Goal: Transaction & Acquisition: Purchase product/service

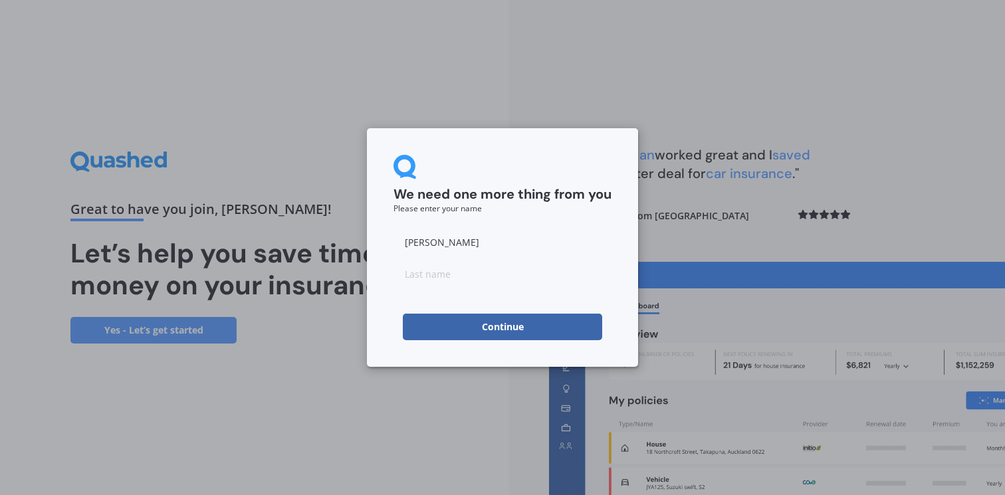
click at [546, 280] on input at bounding box center [502, 274] width 218 height 27
type input "Rubi"
click button "Continue" at bounding box center [502, 327] width 199 height 27
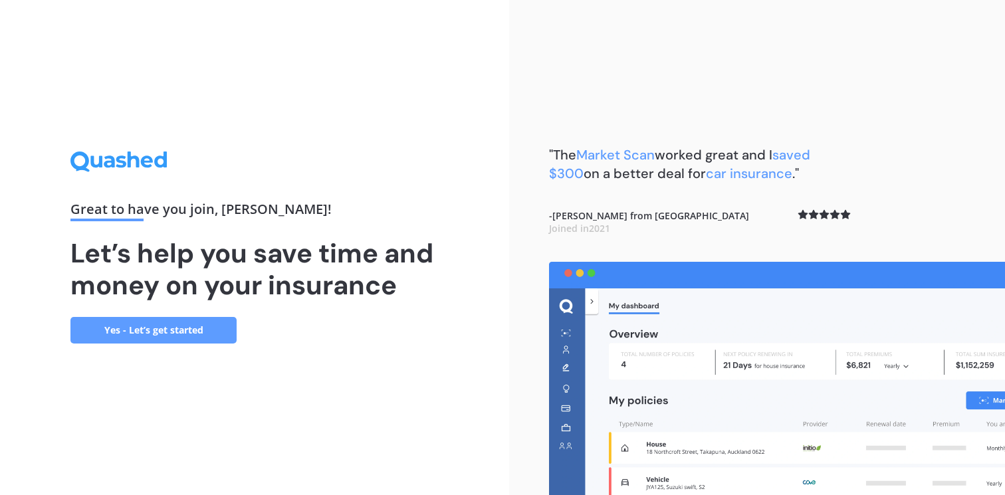
click at [193, 315] on div "Great to have you join , [PERSON_NAME] ! Let’s help you save time and money on …" at bounding box center [254, 247] width 368 height 191
click at [198, 331] on link "Yes - Let’s get started" at bounding box center [153, 330] width 166 height 27
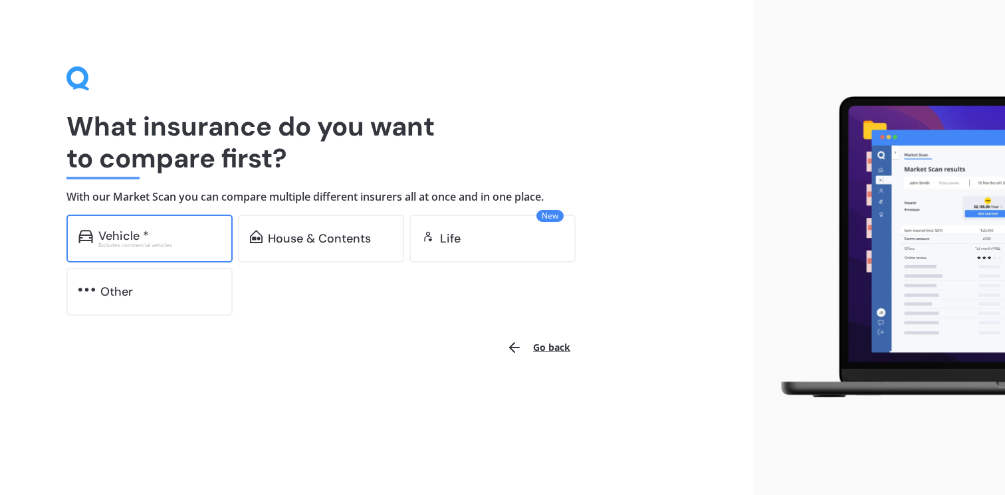
click at [197, 223] on div "Vehicle * Excludes commercial vehicles" at bounding box center [149, 239] width 166 height 48
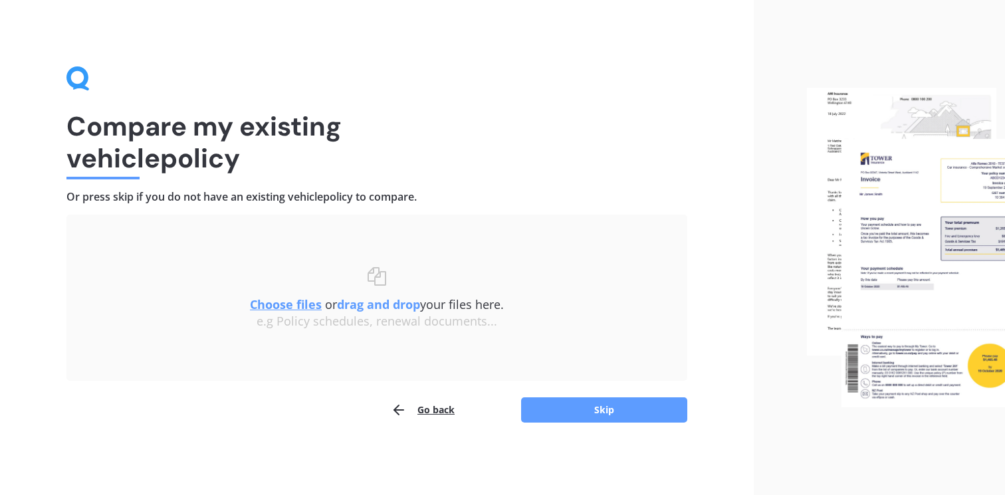
click at [576, 393] on div "Uploading Choose files or drag and drop your files here. Choose files or photos…" at bounding box center [376, 319] width 621 height 209
click at [580, 405] on button "Skip" at bounding box center [604, 409] width 166 height 25
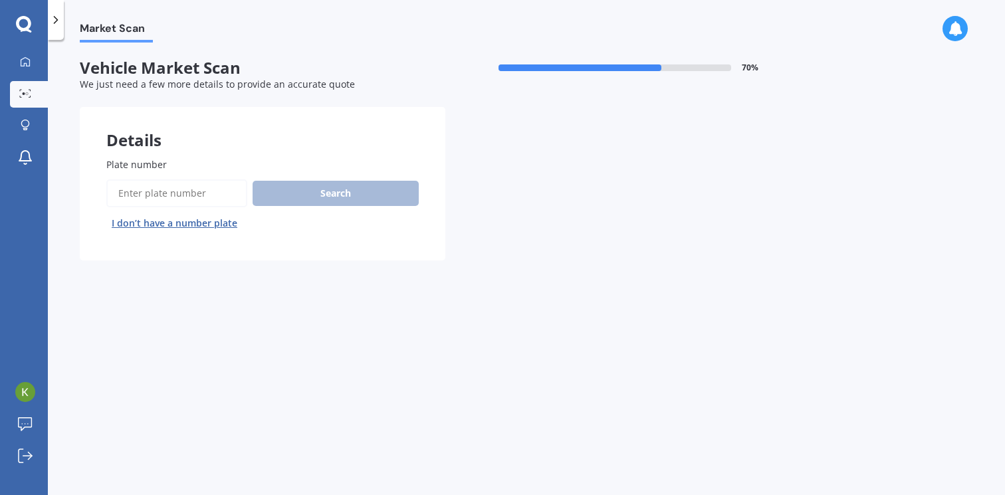
click at [216, 187] on input "Plate number" at bounding box center [176, 193] width 141 height 28
type input "prn219"
click at [0, 0] on button "Next" at bounding box center [0, 0] width 0 height 0
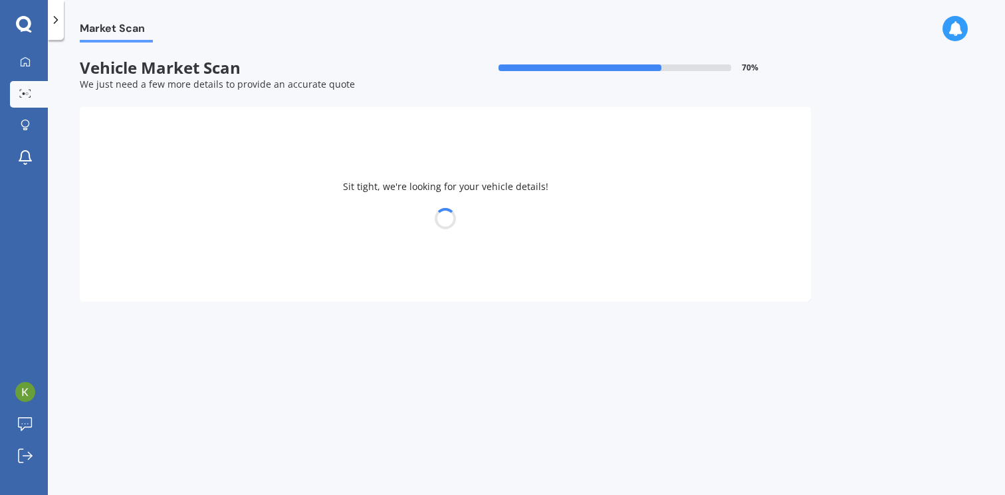
select select "TOYOTA"
select select "AQUA"
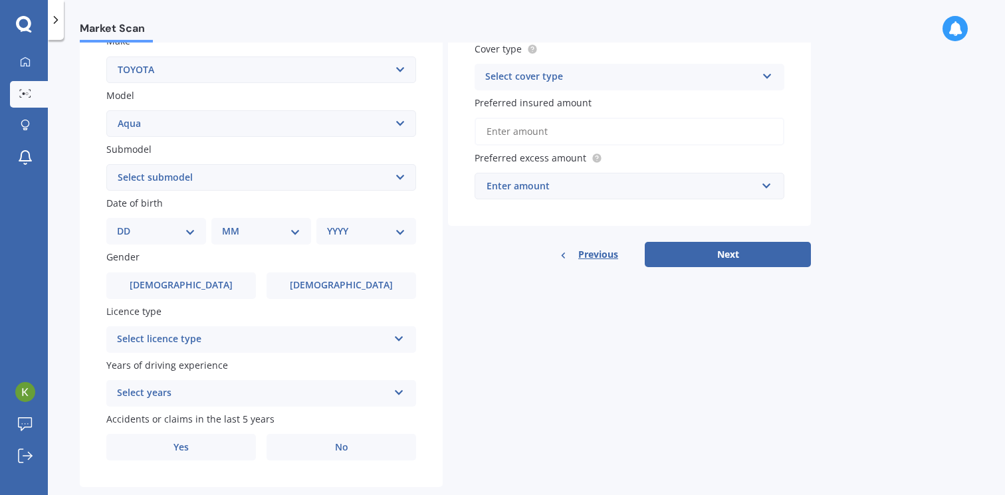
scroll to position [290, 0]
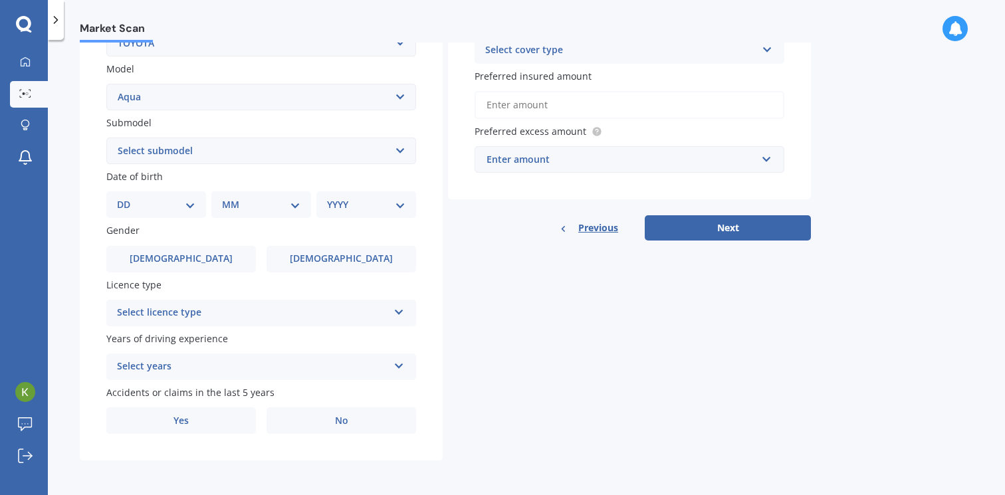
click at [175, 148] on select "Select submodel (All Other) Hatchback Hybrid" at bounding box center [261, 151] width 310 height 27
select select "HYBRID"
click at [106, 138] on select "Select submodel (All Other) Hatchback Hybrid" at bounding box center [261, 151] width 310 height 27
click at [191, 203] on select "DD 01 02 03 04 05 06 07 08 09 10 11 12 13 14 15 16 17 18 19 20 21 22 23 24 25 2…" at bounding box center [156, 204] width 78 height 15
select select "11"
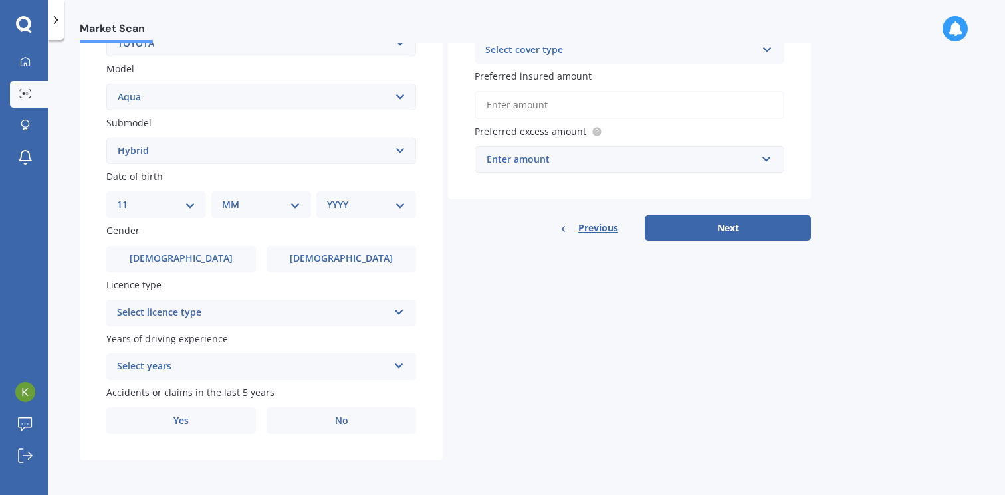
click at [128, 197] on select "DD 01 02 03 04 05 06 07 08 09 10 11 12 13 14 15 16 17 18 19 20 21 22 23 24 25 2…" at bounding box center [156, 204] width 78 height 15
click at [247, 199] on select "MM 01 02 03 04 05 06 07 08 09 10 11 12" at bounding box center [263, 204] width 73 height 15
select select "07"
click at [227, 197] on select "MM 01 02 03 04 05 06 07 08 09 10 11 12" at bounding box center [263, 204] width 73 height 15
click at [354, 197] on select "YYYY 2025 2024 2023 2022 2021 2020 2019 2018 2017 2016 2015 2014 2013 2012 2011…" at bounding box center [363, 204] width 73 height 15
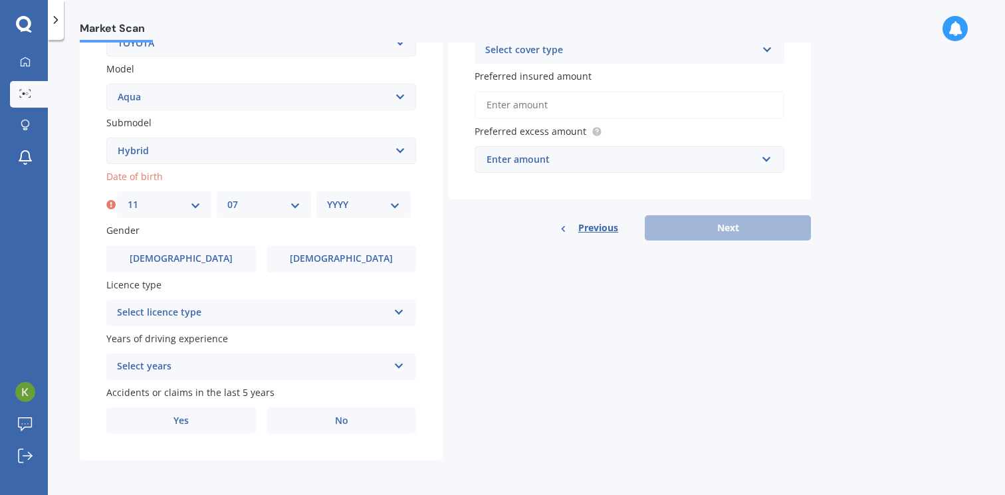
select select "2003"
click at [327, 197] on select "YYYY 2025 2024 2023 2022 2021 2020 2019 2018 2017 2016 2015 2014 2013 2012 2011…" at bounding box center [363, 204] width 73 height 15
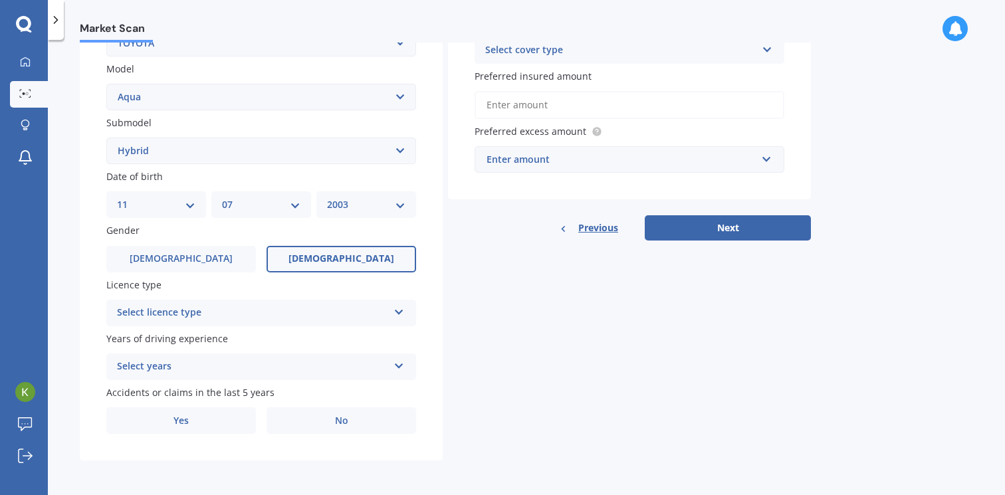
click at [338, 255] on span "Female" at bounding box center [341, 258] width 106 height 11
click at [0, 0] on input "Female" at bounding box center [0, 0] width 0 height 0
click at [319, 326] on div "Plate number Search I don’t have a number plate Year 2013 Make Select make AC A…" at bounding box center [261, 152] width 363 height 617
click at [315, 314] on div "Select licence type" at bounding box center [252, 313] width 271 height 16
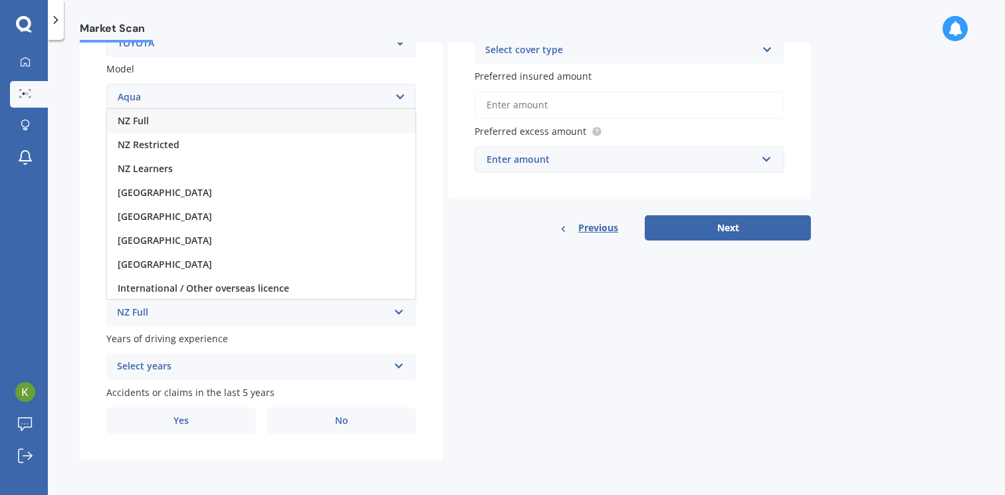
click at [280, 117] on div "NZ Full" at bounding box center [261, 121] width 308 height 24
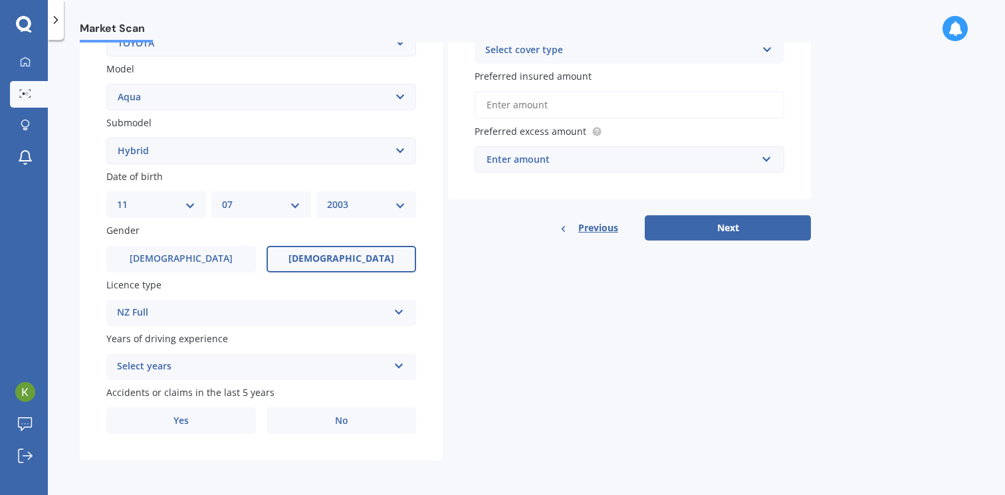
click at [267, 365] on div "Select years" at bounding box center [252, 367] width 271 height 16
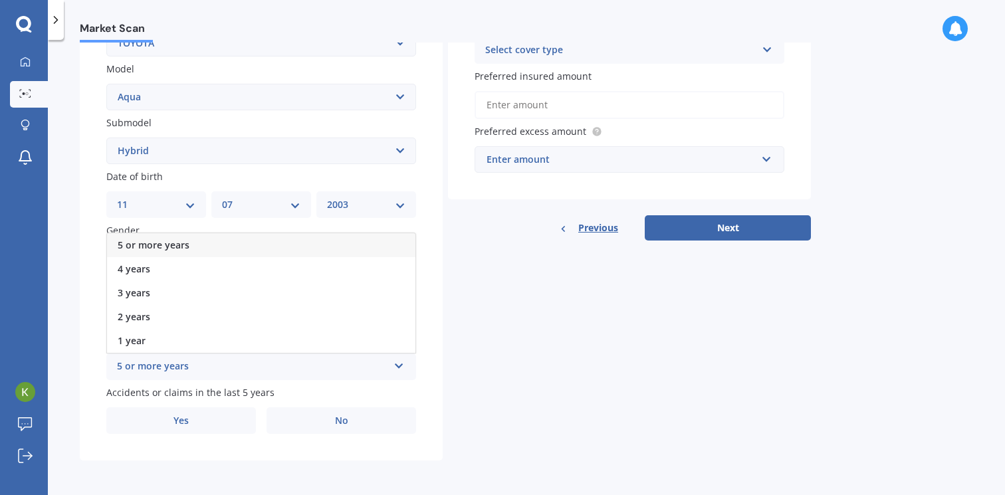
click at [197, 250] on div "5 or more years" at bounding box center [261, 245] width 308 height 24
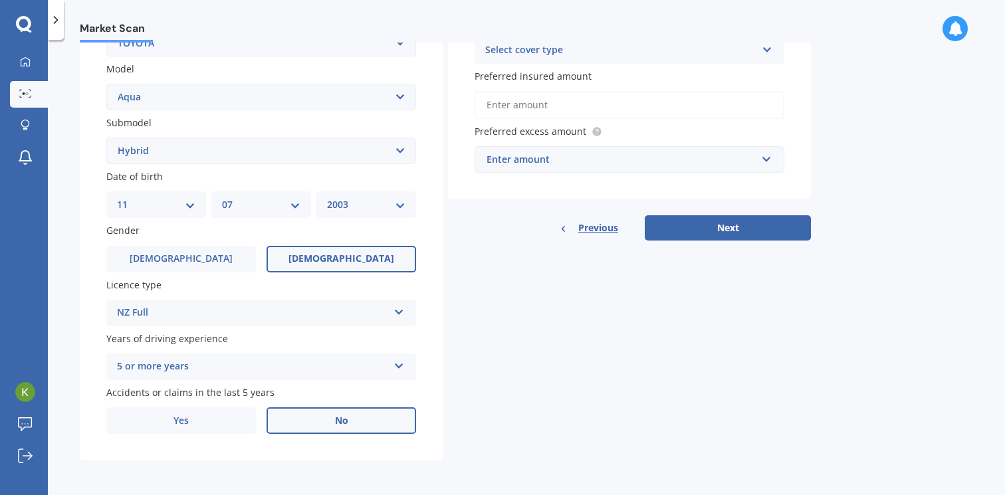
click at [296, 428] on label "No" at bounding box center [342, 420] width 150 height 27
click at [0, 0] on input "No" at bounding box center [0, 0] width 0 height 0
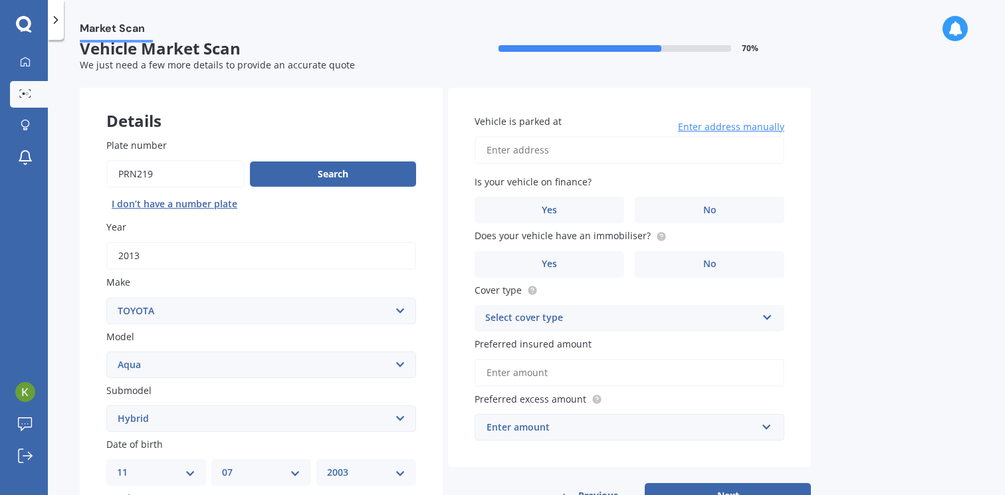
scroll to position [23, 0]
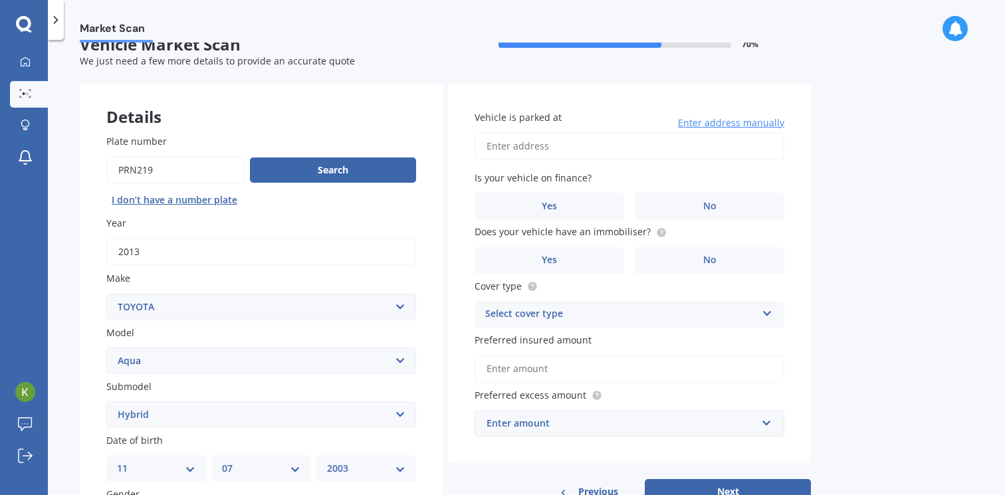
click at [506, 160] on input "Vehicle is parked at" at bounding box center [630, 146] width 310 height 28
type input "7 Tapestry GroveUpper Hutt Silverstream 5019"
click at [664, 217] on label "No" at bounding box center [710, 206] width 150 height 27
click at [0, 0] on input "No" at bounding box center [0, 0] width 0 height 0
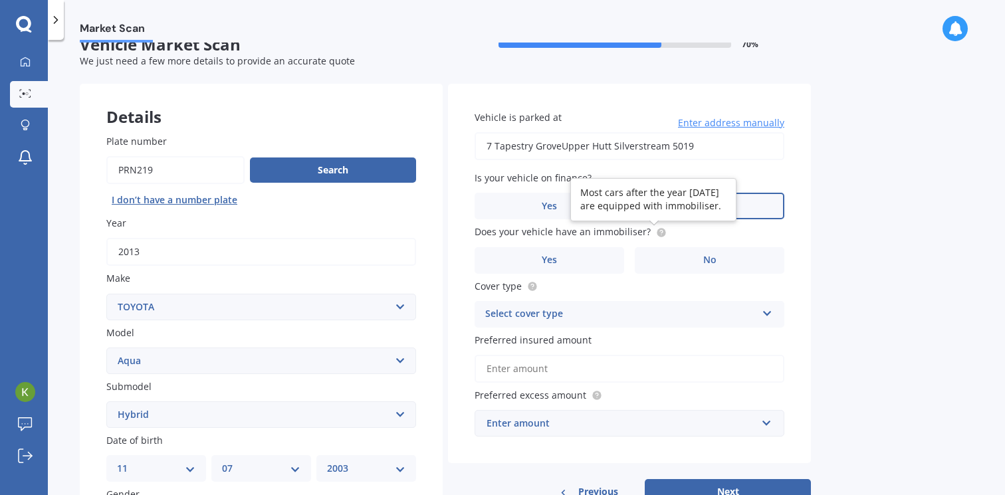
click at [657, 235] on circle at bounding box center [661, 232] width 9 height 9
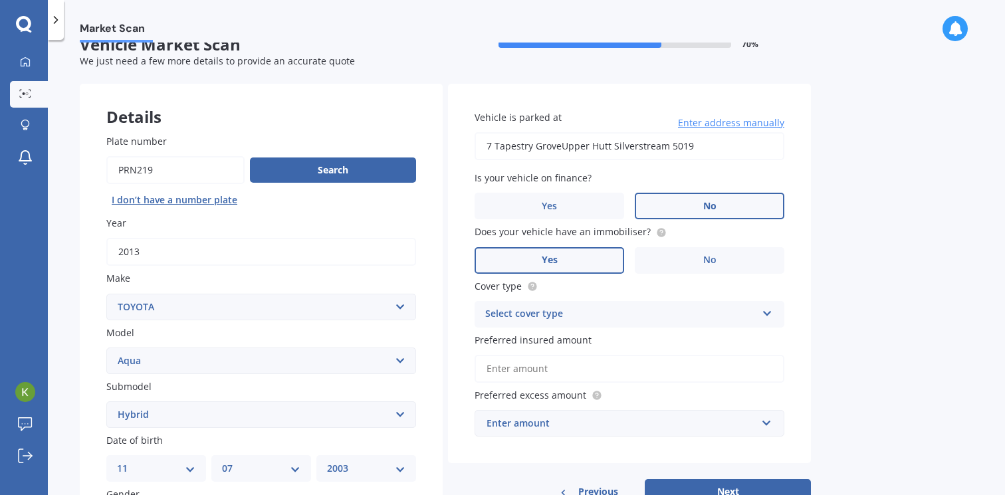
click at [572, 261] on label "Yes" at bounding box center [550, 260] width 150 height 27
click at [0, 0] on input "Yes" at bounding box center [0, 0] width 0 height 0
click at [595, 322] on div "Select cover type" at bounding box center [620, 314] width 271 height 16
click at [600, 342] on div "Comprehensive" at bounding box center [629, 340] width 308 height 24
click at [601, 364] on input "Preferred insured amount" at bounding box center [630, 369] width 310 height 28
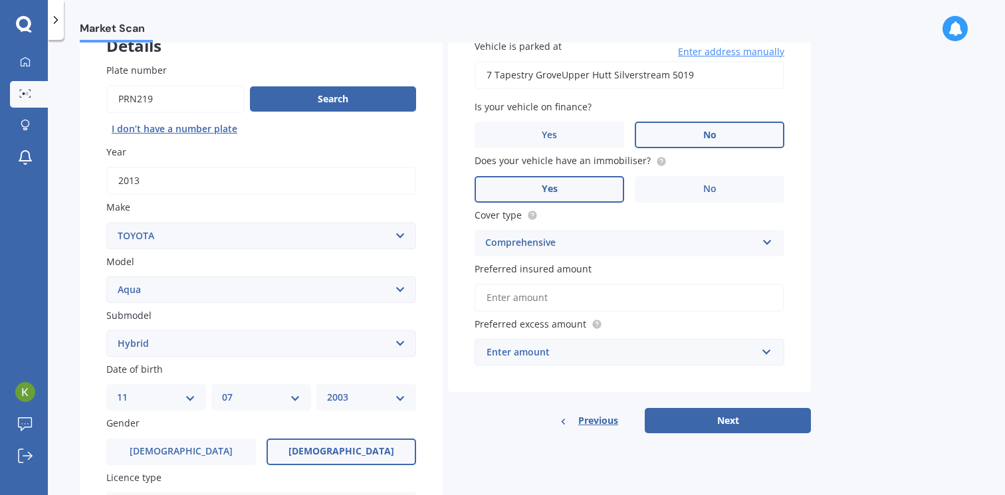
scroll to position [96, 0]
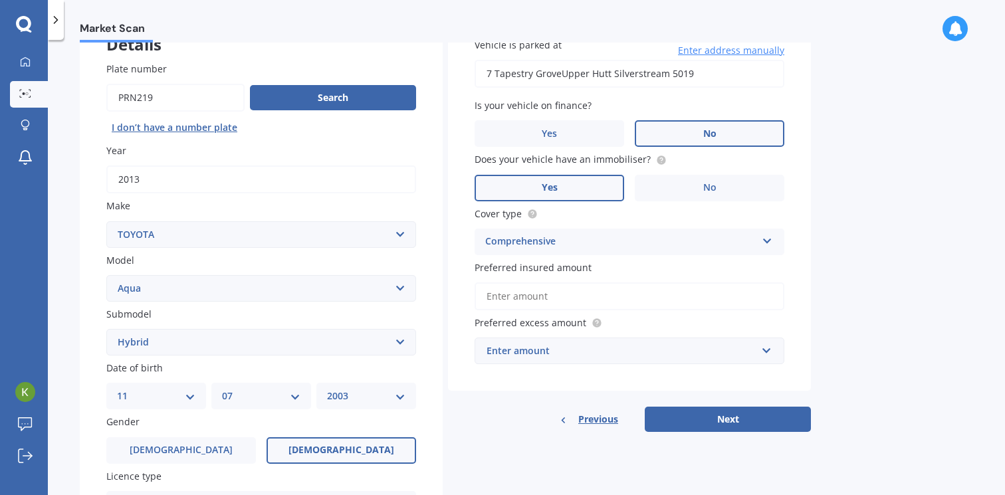
click at [655, 351] on div "Enter amount" at bounding box center [622, 351] width 270 height 15
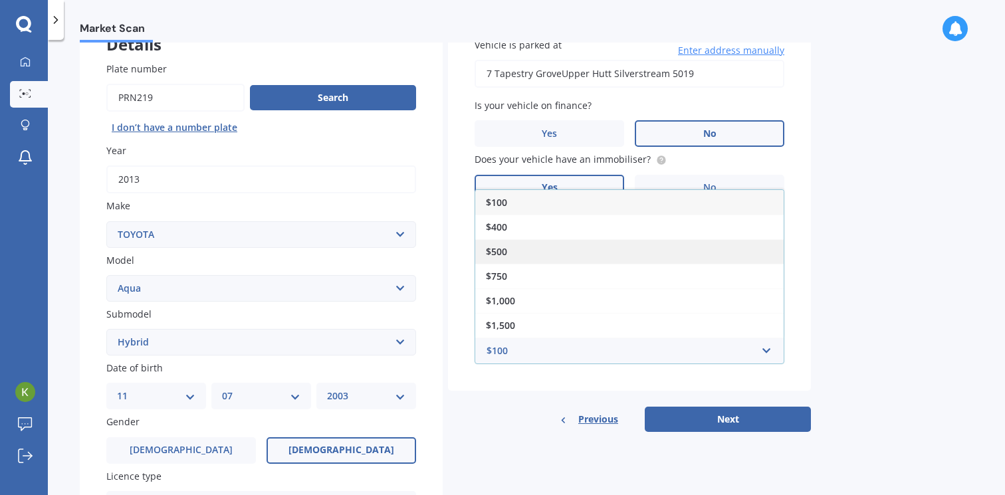
click at [647, 250] on div "$500" at bounding box center [629, 251] width 308 height 25
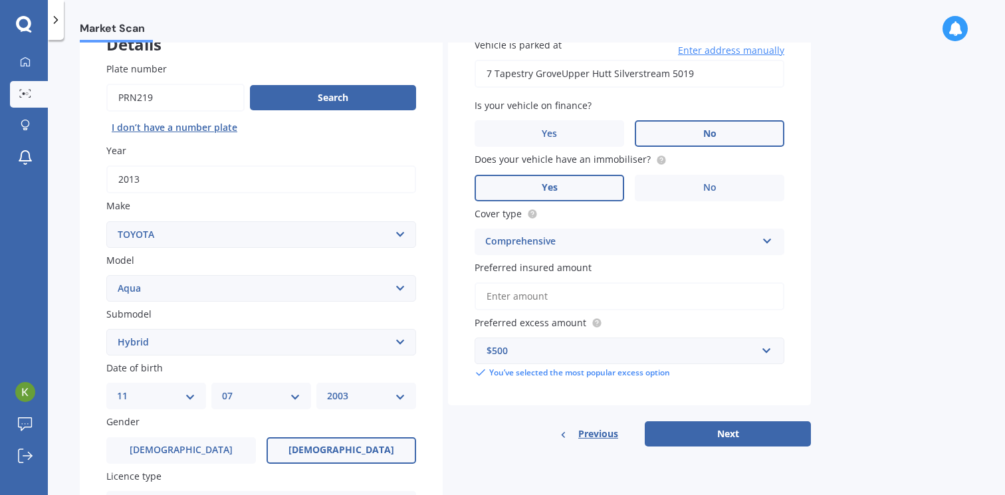
click at [623, 298] on input "Preferred insured amount" at bounding box center [630, 296] width 310 height 28
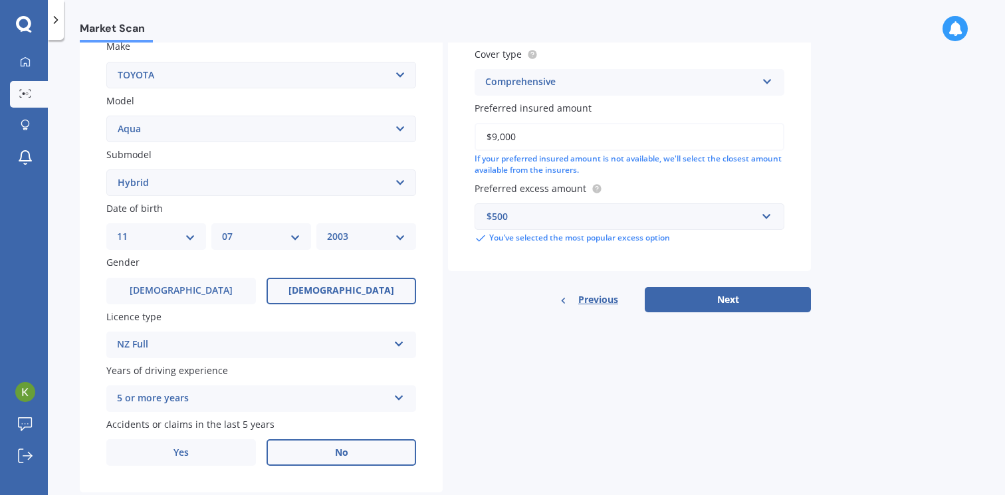
scroll to position [290, 0]
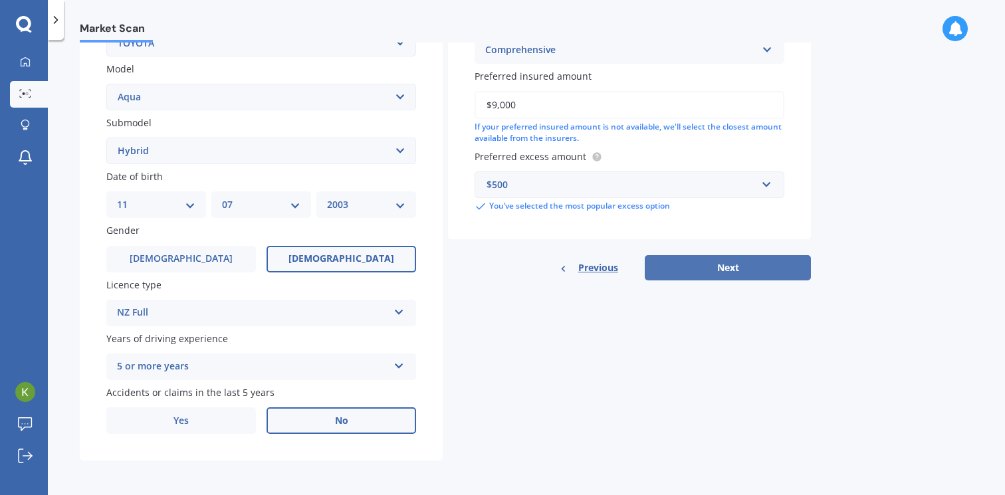
type input "$9,000"
click at [724, 256] on button "Next" at bounding box center [728, 267] width 166 height 25
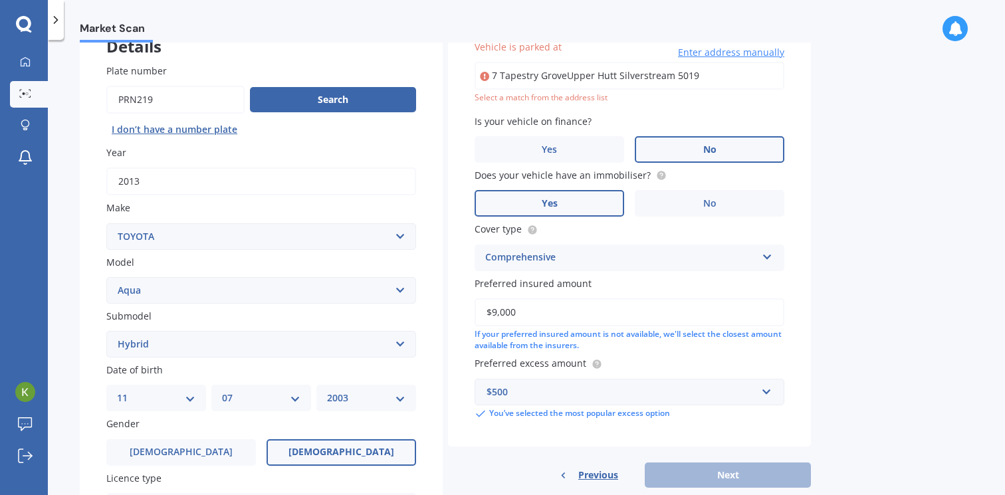
scroll to position [91, 0]
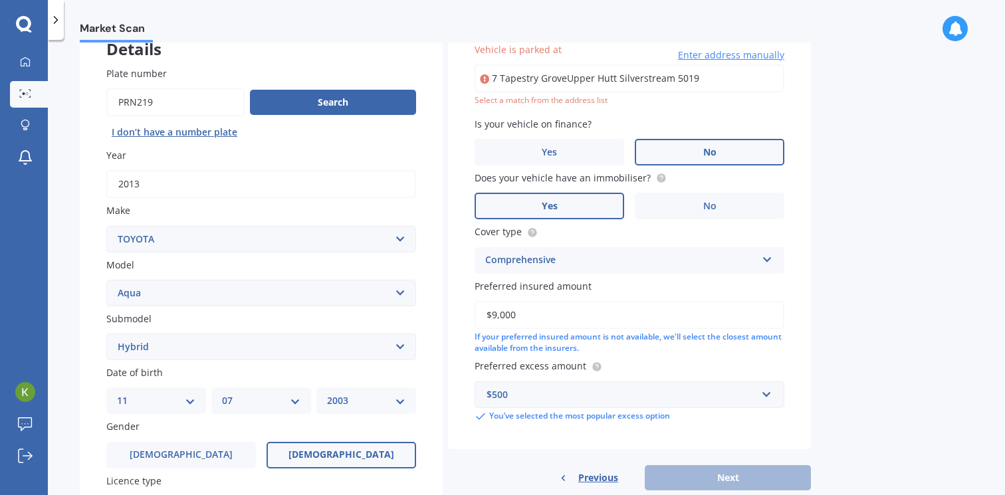
click at [709, 74] on input "7 Tapestry GroveUpper Hutt Silverstream 5019" at bounding box center [630, 78] width 310 height 28
click at [709, 70] on input "7 Tapestry GroveUpper Hutt Silverstream 5019" at bounding box center [630, 78] width 310 height 28
click at [721, 72] on input "7 Tapestry GroveUpper Hutt Silverstream 5019" at bounding box center [630, 78] width 310 height 28
click at [571, 71] on input "7 Tapestry GroveUpper Hutt Silverstream 5019" at bounding box center [630, 78] width 310 height 28
click at [571, 72] on input "7 Tapestry GroveUpper Hutt Silverstream 5019" at bounding box center [630, 78] width 310 height 28
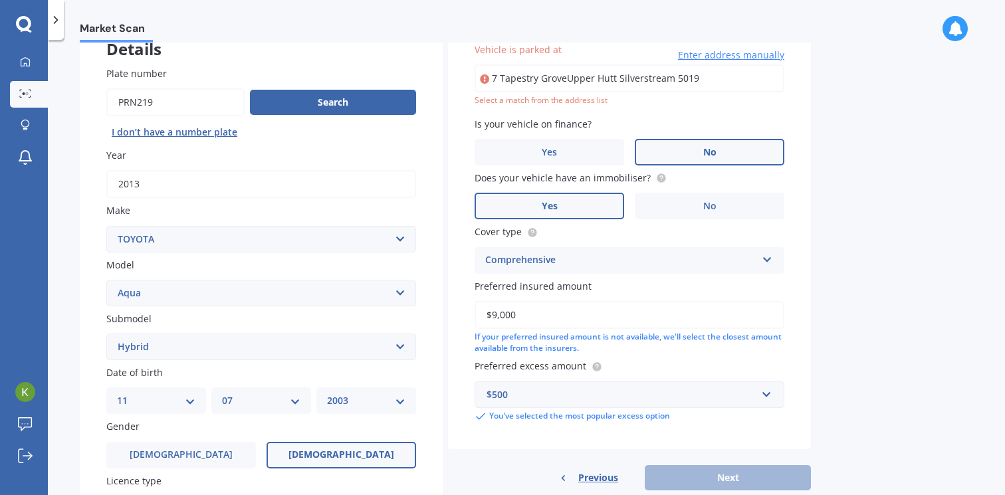
click at [570, 73] on input "7 Tapestry GroveUpper Hutt Silverstream 5019" at bounding box center [630, 78] width 310 height 28
click at [566, 80] on input "7 Tapestry GroveUpper Hutt Silverstream 5019" at bounding box center [630, 78] width 310 height 28
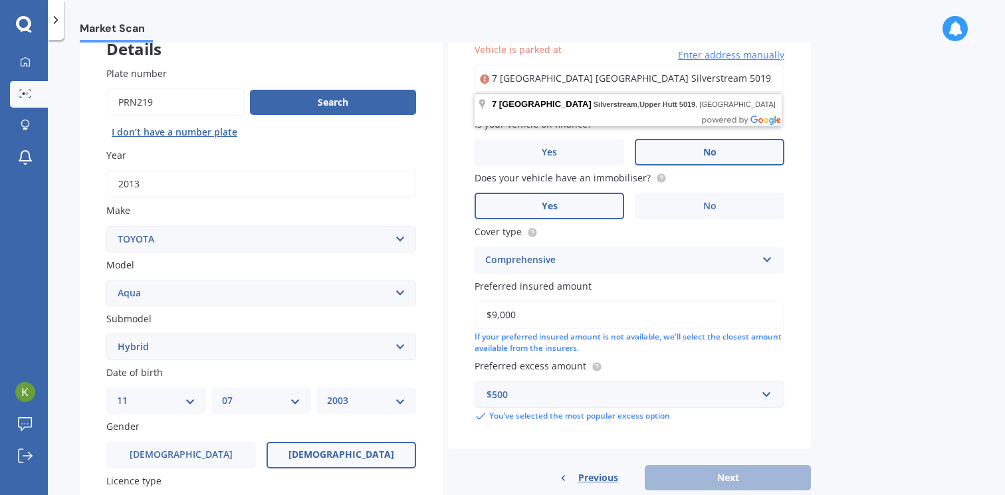
drag, startPoint x: 705, startPoint y: 82, endPoint x: 663, endPoint y: 83, distance: 41.9
click at [663, 83] on input "7 Tapestry Grove Upper Hutt Silverstream 5019" at bounding box center [630, 78] width 310 height 28
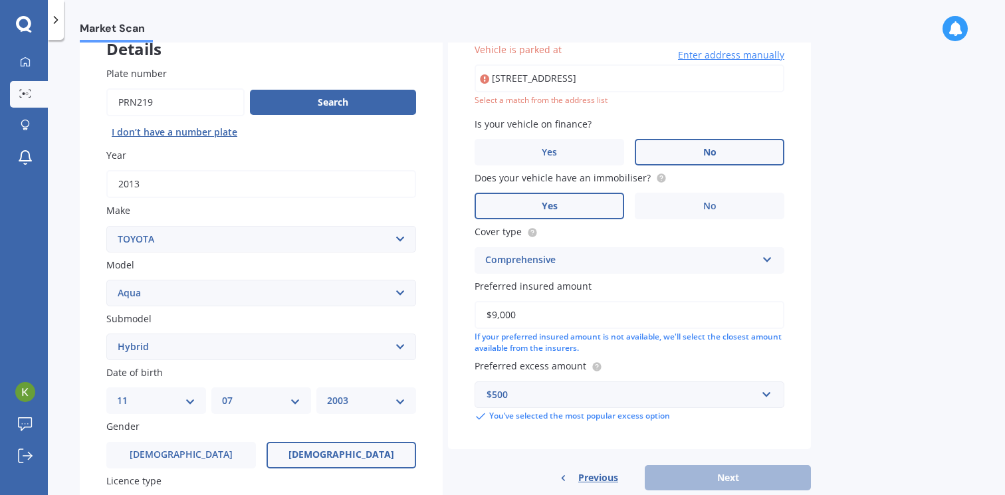
type input "7 Tapestry Grove, Silverstream, Upper Hutt 5019"
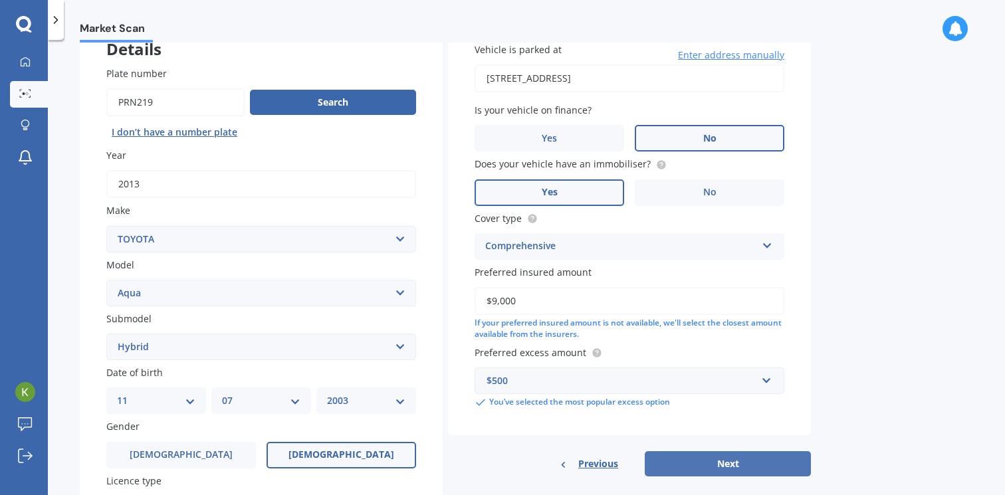
click at [748, 460] on button "Next" at bounding box center [728, 463] width 166 height 25
select select "11"
select select "07"
select select "2003"
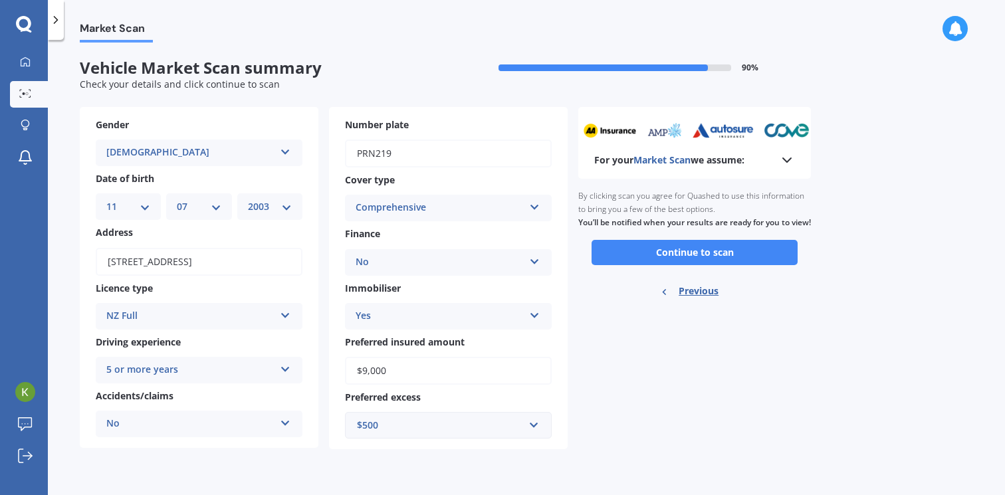
scroll to position [0, 0]
click at [664, 262] on button "Continue to scan" at bounding box center [695, 252] width 206 height 25
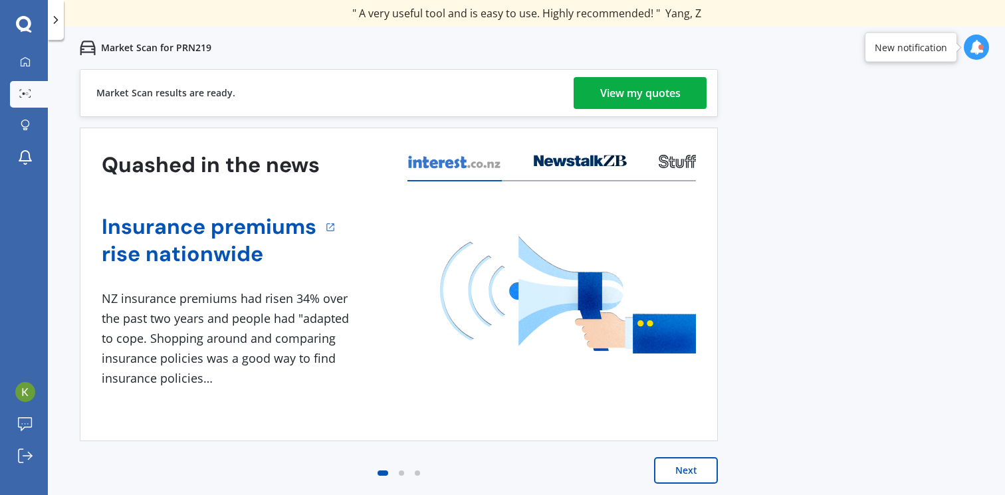
click at [662, 86] on div "View my quotes" at bounding box center [640, 93] width 80 height 32
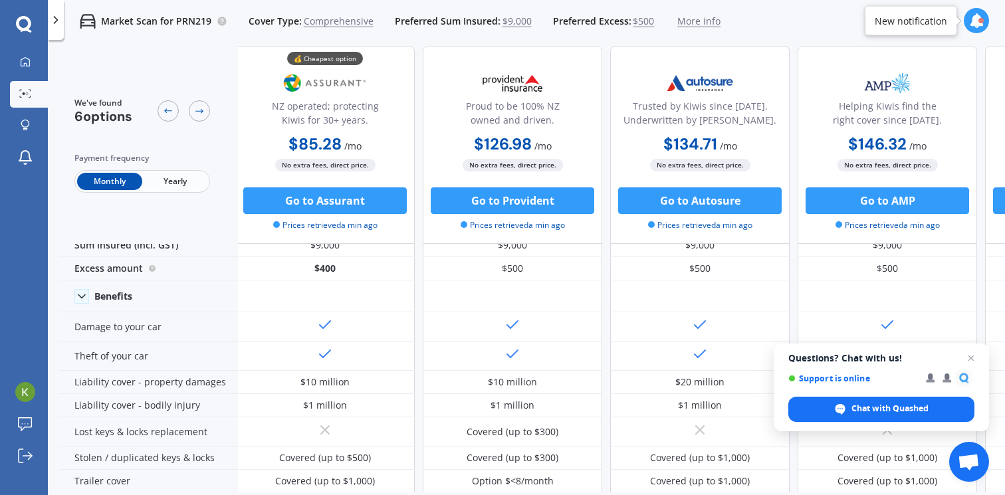
scroll to position [0, 3]
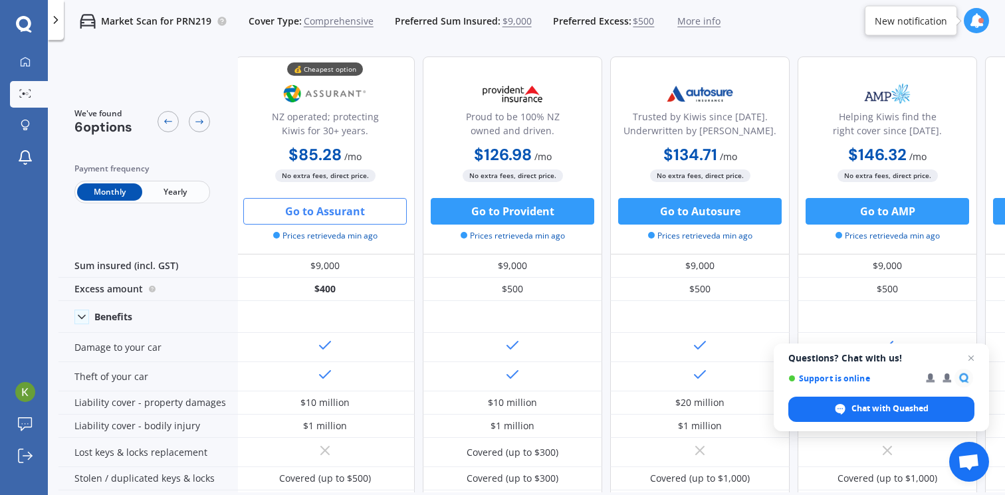
click at [324, 214] on button "Go to Assurant" at bounding box center [325, 211] width 164 height 27
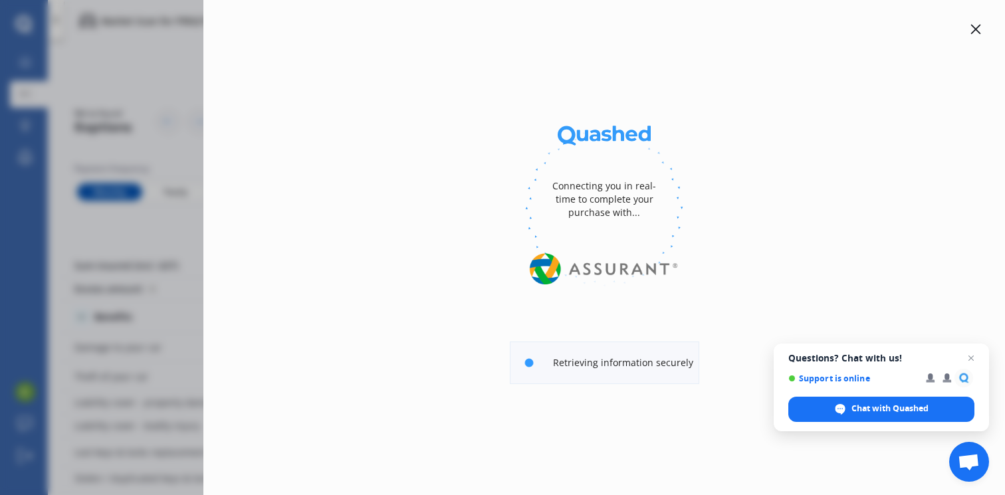
click at [986, 25] on div "Disconnect Connected Minimise Yearly Monthly $1,023.40 / yr Yearly Monthly $1,0…" at bounding box center [604, 247] width 802 height 495
click at [976, 25] on icon at bounding box center [975, 29] width 11 height 11
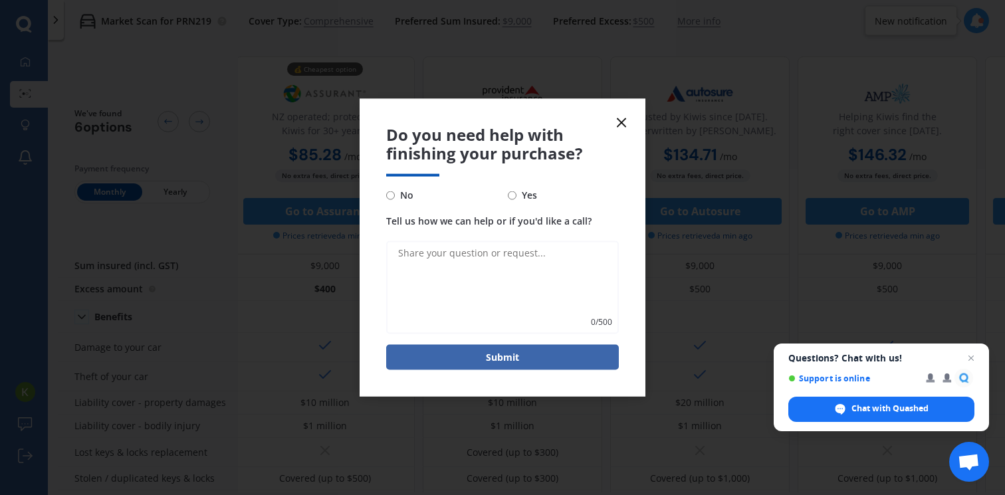
click at [619, 122] on icon at bounding box center [622, 122] width 16 height 16
